Goal: Task Accomplishment & Management: Complete application form

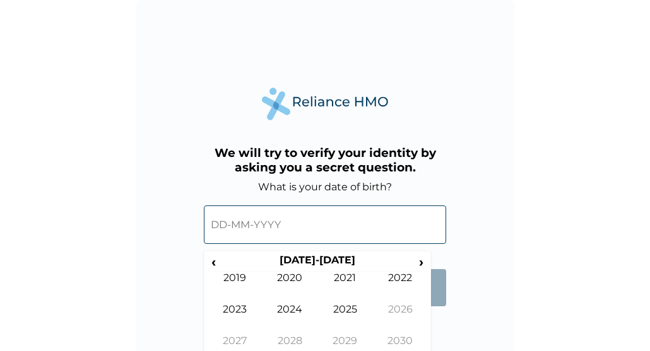
click at [282, 226] on input "text" at bounding box center [325, 225] width 242 height 38
click at [419, 259] on span "›" at bounding box center [421, 262] width 14 height 16
click at [214, 269] on span "‹" at bounding box center [213, 262] width 13 height 16
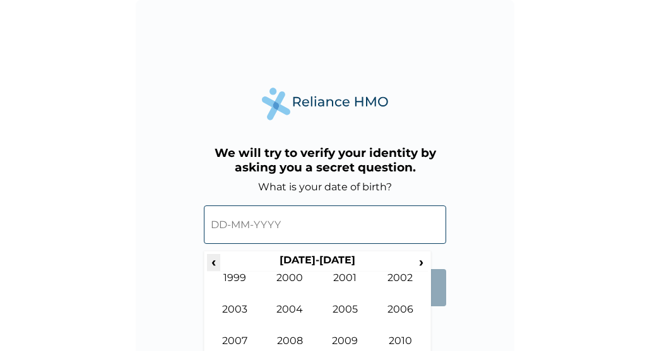
click at [214, 269] on span "‹" at bounding box center [213, 262] width 13 height 16
click at [393, 343] on td "2000" at bounding box center [401, 351] width 56 height 32
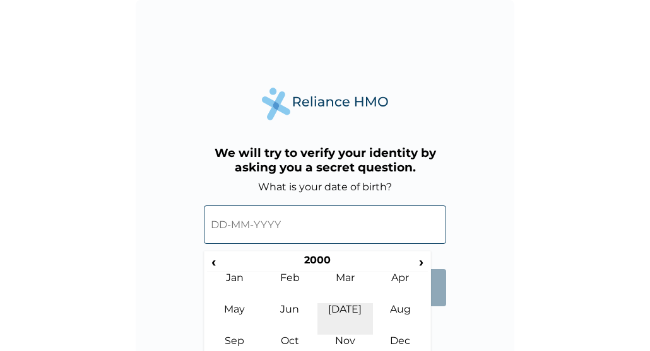
click at [343, 311] on td "Jul" at bounding box center [345, 319] width 56 height 32
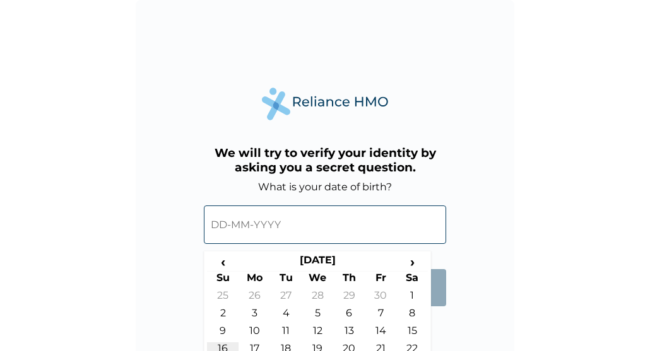
click at [228, 342] on td "16" at bounding box center [223, 351] width 32 height 18
type input "16-07-2000"
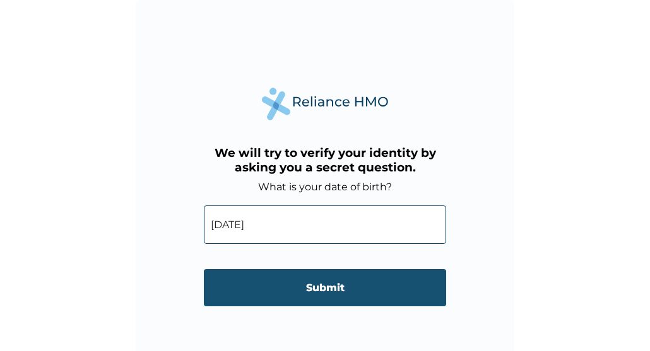
click at [330, 286] on input "Submit" at bounding box center [325, 287] width 242 height 37
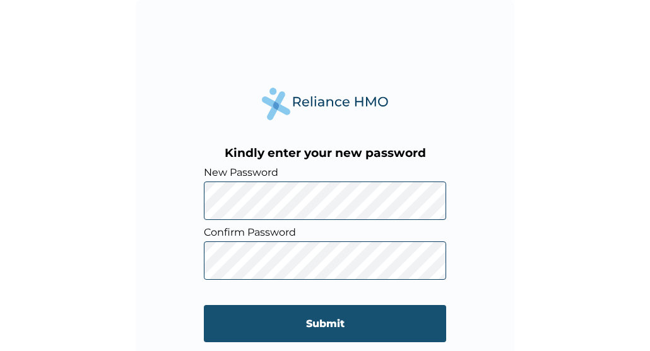
click at [322, 325] on input "Submit" at bounding box center [325, 323] width 242 height 37
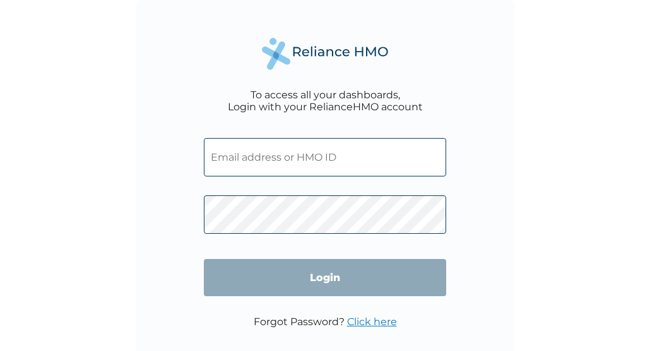
click at [262, 165] on input "text" at bounding box center [325, 157] width 242 height 38
type input "oladelekausarat5@gmail.com"
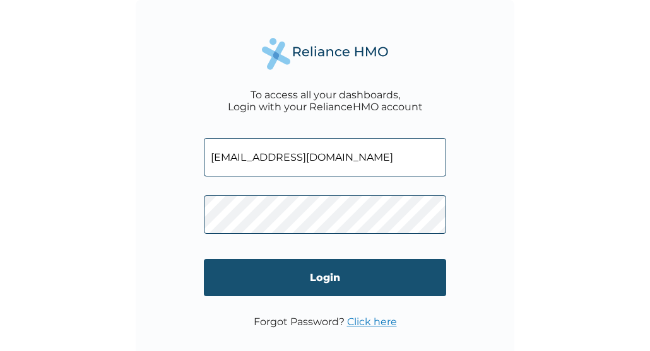
click at [371, 269] on input "Login" at bounding box center [325, 277] width 242 height 37
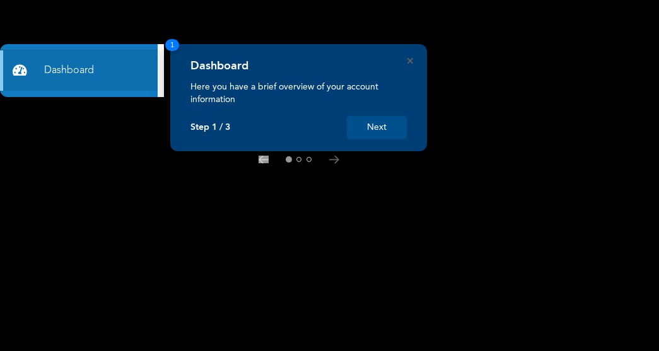
click at [387, 130] on button "Next" at bounding box center [377, 127] width 60 height 23
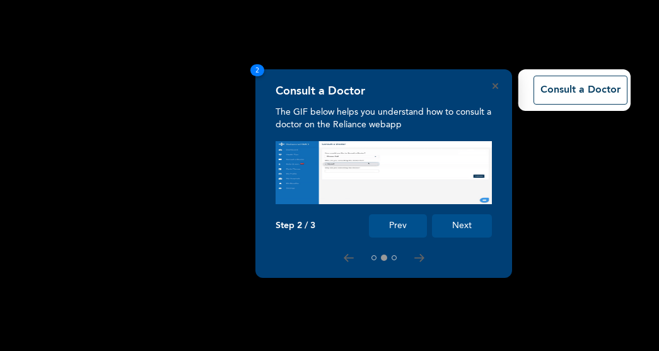
click at [468, 223] on button "Next" at bounding box center [462, 225] width 60 height 23
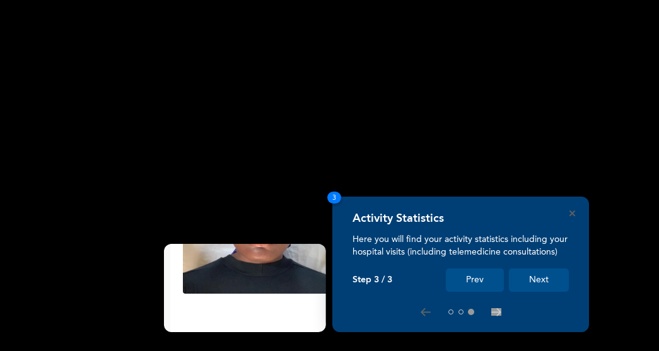
scroll to position [210, 0]
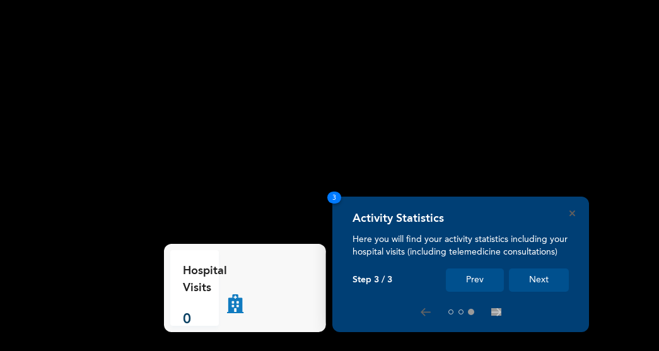
click at [546, 282] on button "Next" at bounding box center [539, 280] width 60 height 23
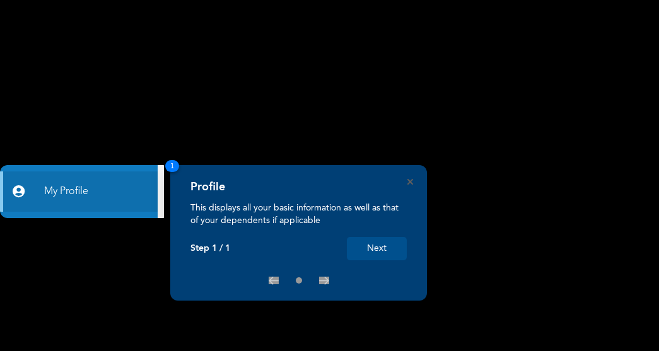
click at [390, 247] on button "Next" at bounding box center [377, 248] width 60 height 23
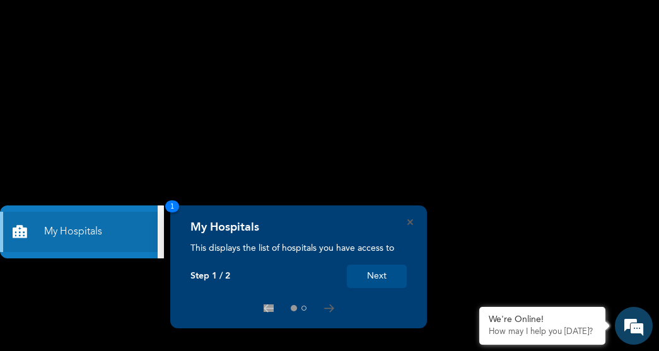
click at [365, 274] on button "Next" at bounding box center [377, 276] width 60 height 23
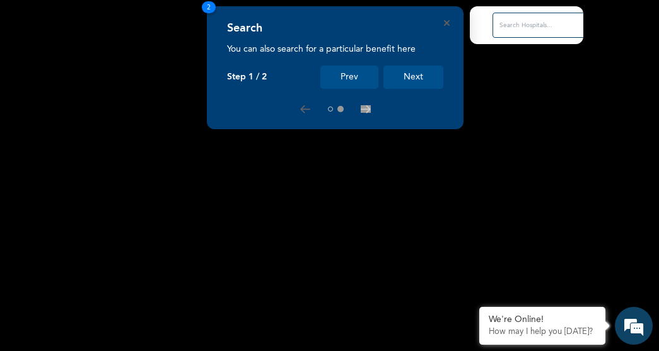
click at [420, 76] on button "Next" at bounding box center [413, 77] width 60 height 23
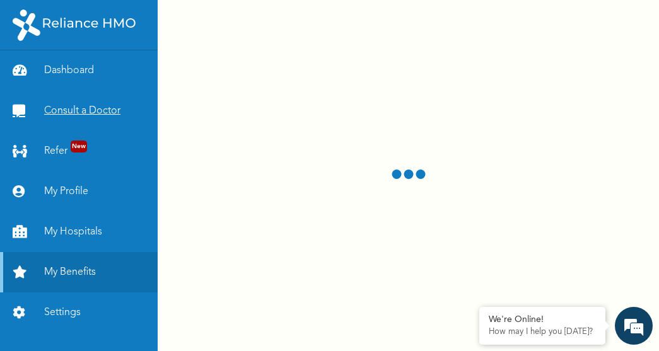
click at [122, 105] on link "Consult a Doctor" at bounding box center [79, 111] width 158 height 40
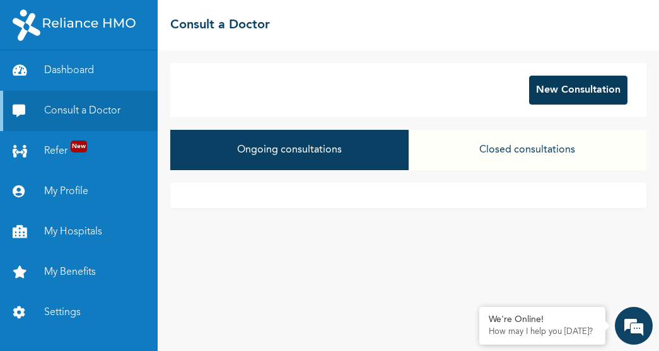
click at [581, 92] on button "New Consultation" at bounding box center [578, 90] width 98 height 29
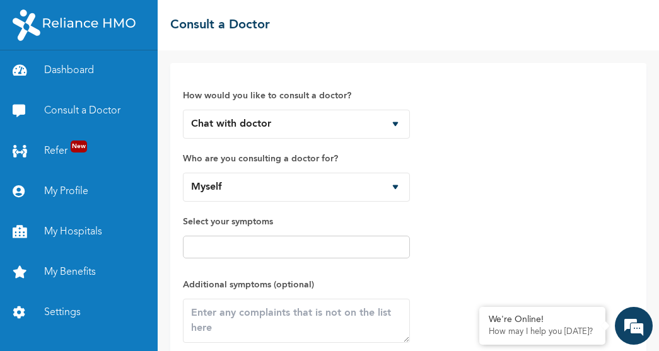
click at [340, 237] on div at bounding box center [296, 247] width 227 height 23
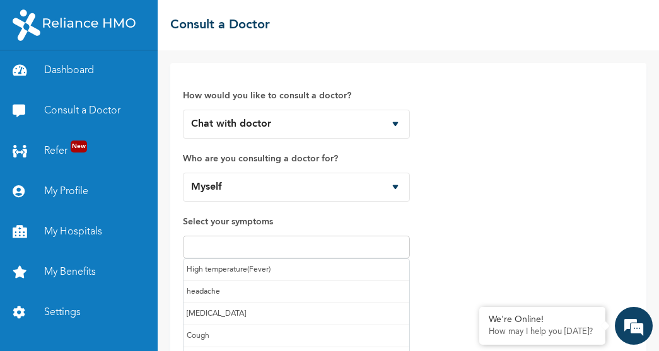
click at [340, 246] on input "text" at bounding box center [296, 247] width 219 height 15
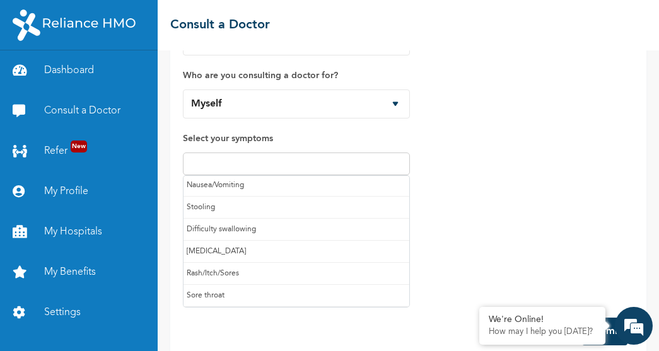
scroll to position [84, 0]
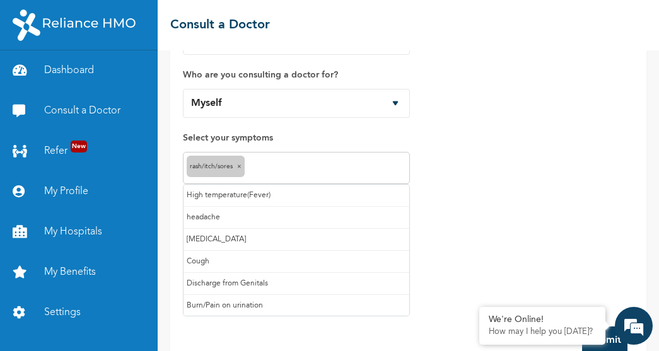
click at [289, 172] on input "text" at bounding box center [327, 168] width 158 height 15
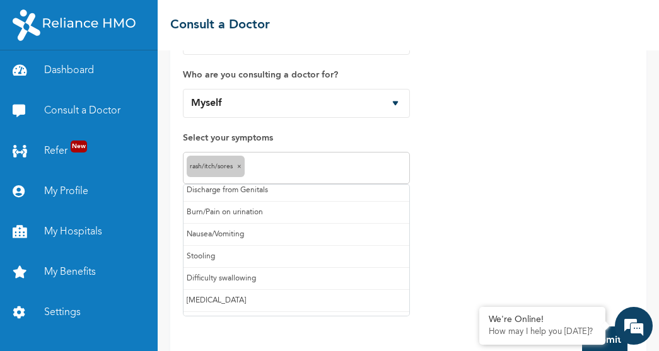
scroll to position [112, 0]
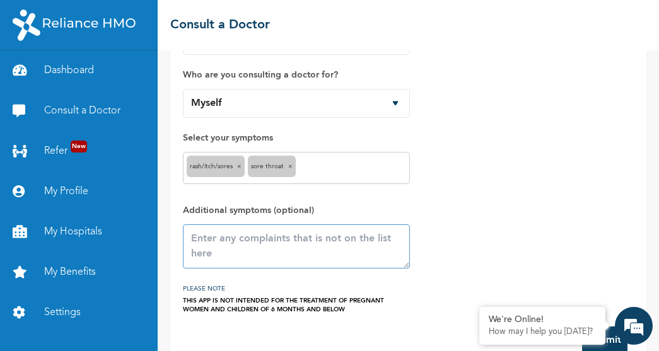
click at [247, 256] on textarea at bounding box center [296, 247] width 227 height 44
click at [289, 235] on textarea "toothaches" at bounding box center [296, 247] width 227 height 44
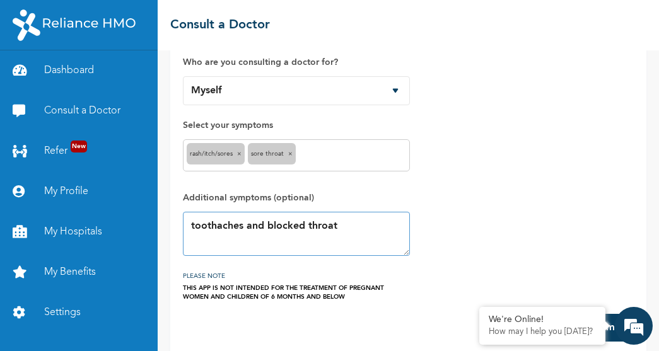
scroll to position [112, 0]
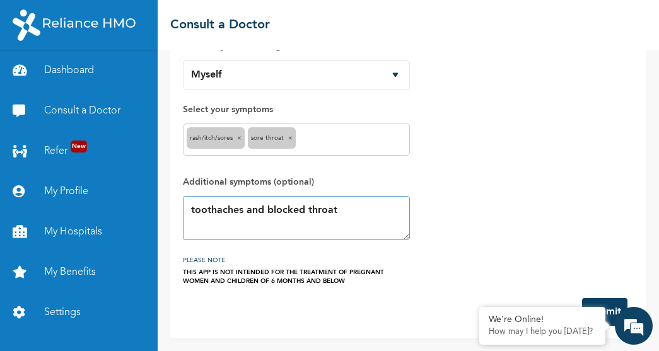
type textarea "toothaches and blocked throat"
click at [590, 305] on button "Submit" at bounding box center [604, 312] width 45 height 28
